Goal: Check status: Check status

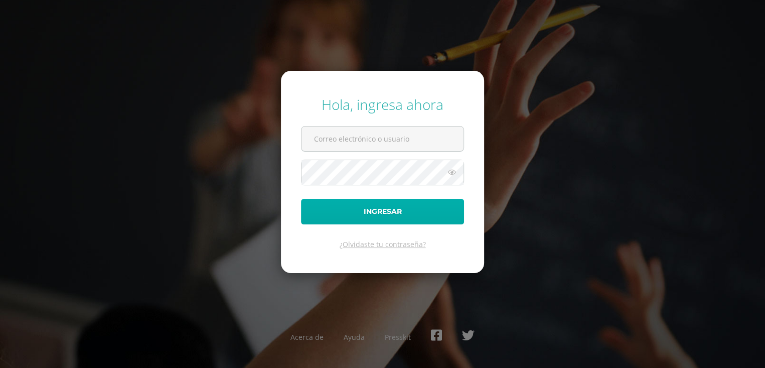
type input "alumno21jxmg02@integralamericano.edu.gt"
click at [443, 222] on button "Ingresar" at bounding box center [382, 212] width 163 height 26
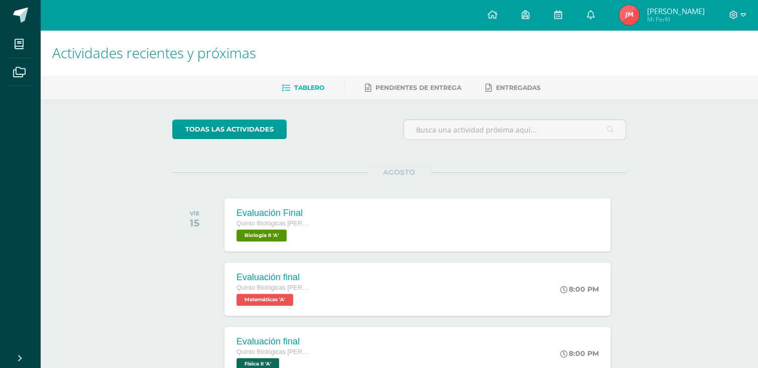
click at [650, 7] on span "[PERSON_NAME]" at bounding box center [675, 11] width 58 height 10
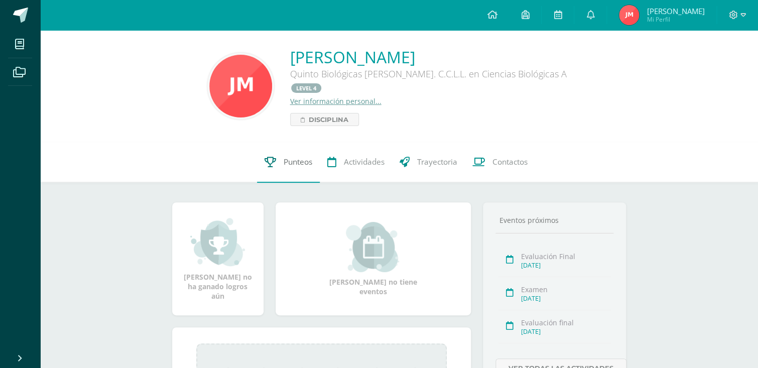
click at [284, 157] on span "Punteos" at bounding box center [298, 162] width 29 height 11
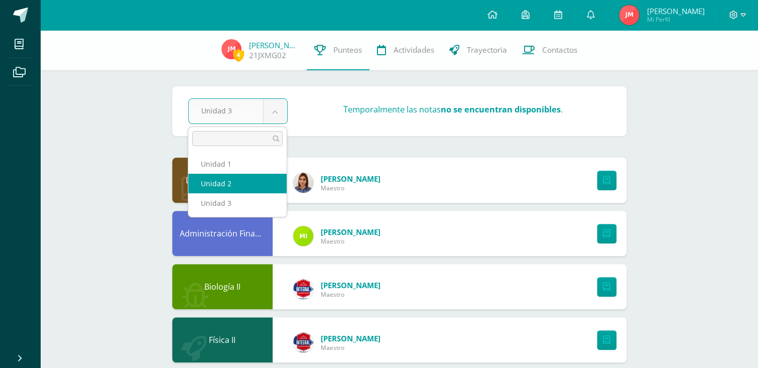
select select "Unidad 2"
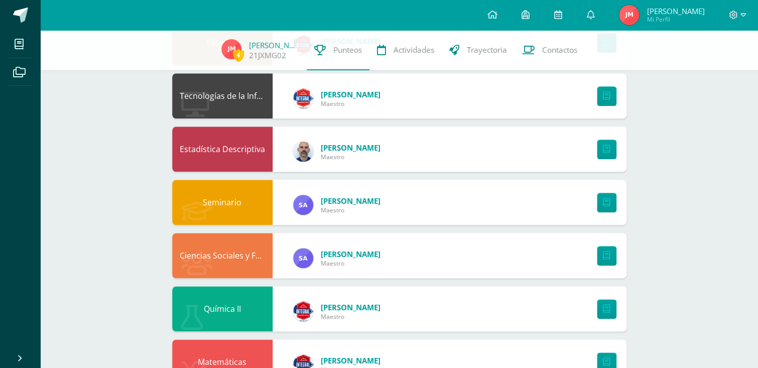
scroll to position [546, 0]
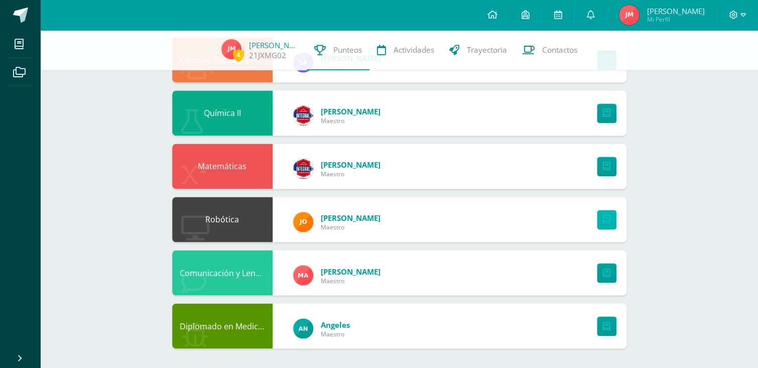
click at [599, 222] on link at bounding box center [607, 220] width 20 height 20
click at [599, 18] on link at bounding box center [590, 15] width 32 height 30
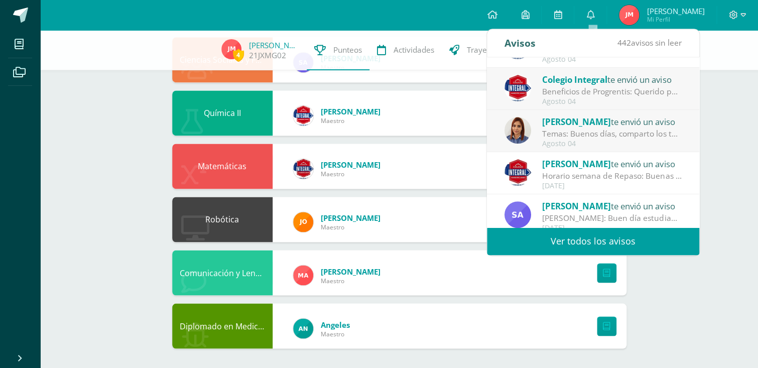
scroll to position [167, 0]
